Goal: Information Seeking & Learning: Learn about a topic

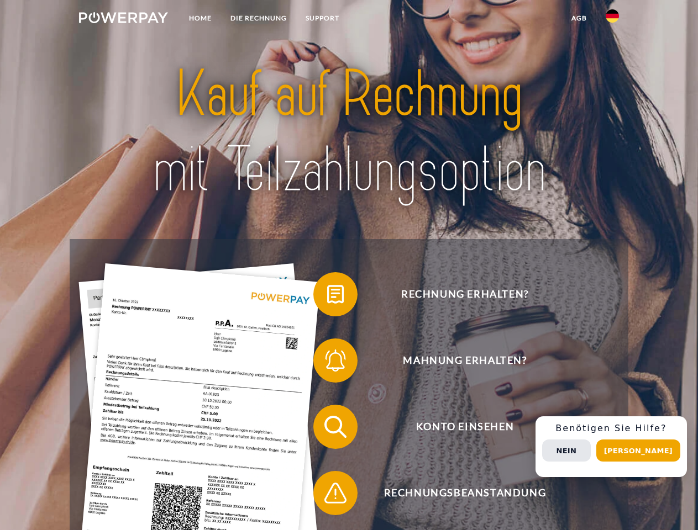
click at [123, 19] on img at bounding box center [123, 17] width 89 height 11
click at [612, 19] on img at bounding box center [611, 15] width 13 height 13
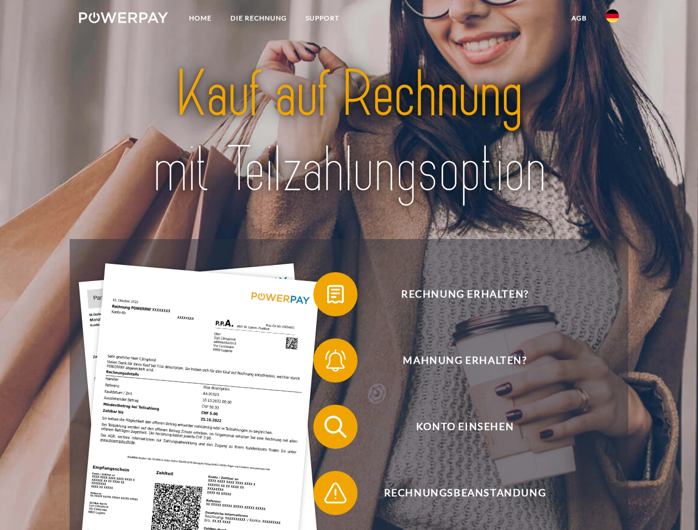
click at [578, 18] on link "agb" at bounding box center [579, 18] width 34 height 20
click at [327, 297] on span at bounding box center [318, 294] width 55 height 55
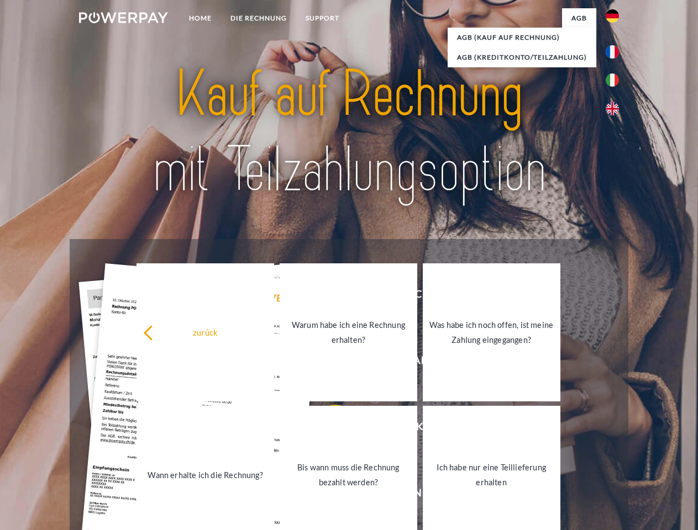
click at [327, 363] on div "zurück Warum habe ich eine Rechnung erhalten? Was habe ich noch offen, ist mein…" at bounding box center [348, 403] width 446 height 285
click at [327, 429] on link "Bis wann muss die Rechnung bezahlt werden?" at bounding box center [348, 475] width 138 height 138
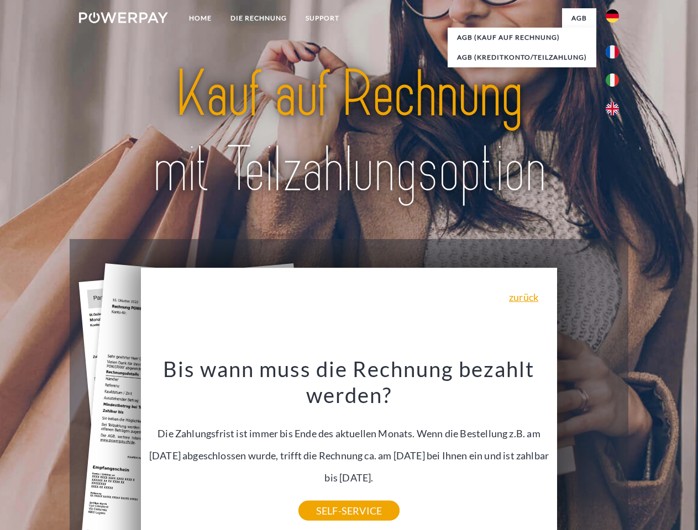
click at [327, 495] on div "Bis wann muss die Rechnung bezahlt werden? Die Zahlungsfrist ist immer bis Ende…" at bounding box center [348, 433] width 403 height 155
click at [615, 447] on div "Rechnung erhalten? Mahnung erhalten? Konto einsehen" at bounding box center [349, 460] width 558 height 442
click at [588, 449] on span "Konto einsehen" at bounding box center [464, 427] width 271 height 44
click at [642, 451] on header "Home DIE RECHNUNG SUPPORT" at bounding box center [349, 381] width 698 height 763
